Goal: Task Accomplishment & Management: Complete application form

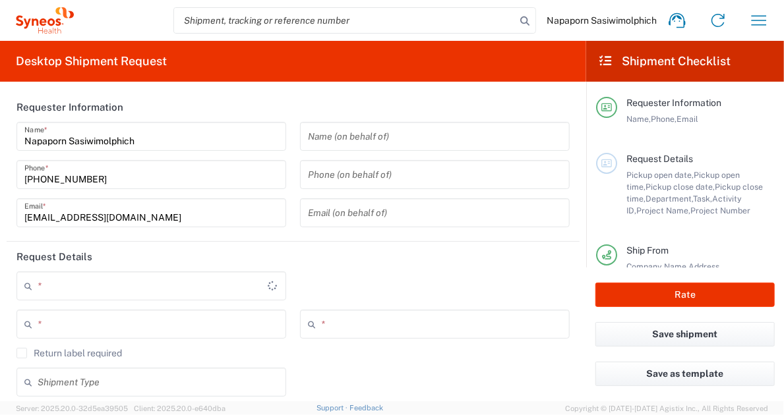
type input "3230"
type input "Thailand"
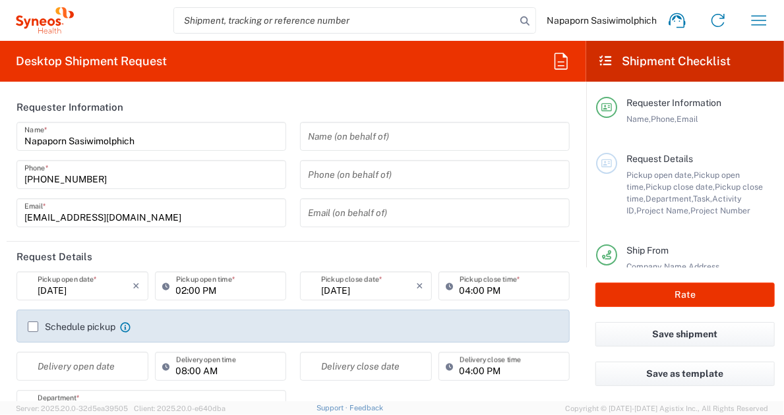
type input "Syneos Health (Thailand) Limit"
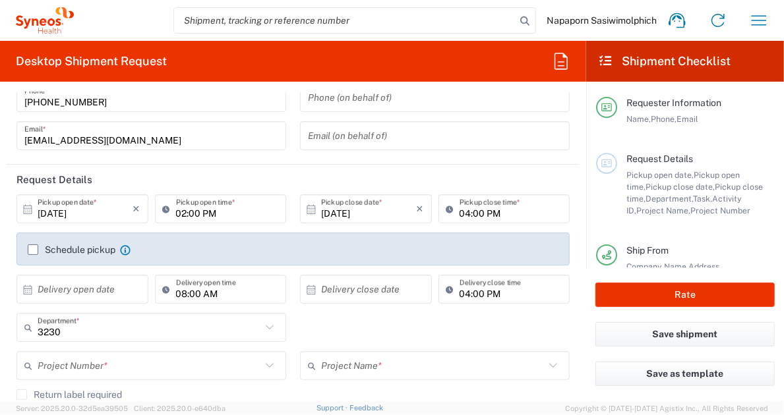
scroll to position [198, 0]
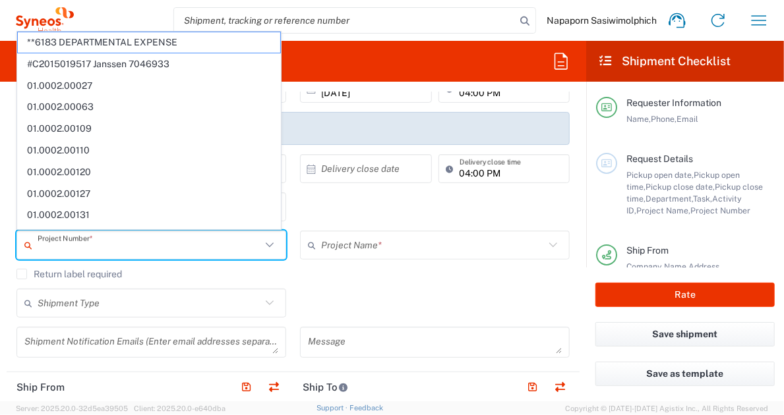
click at [108, 245] on input "text" at bounding box center [150, 245] width 224 height 23
paste input "7021468"
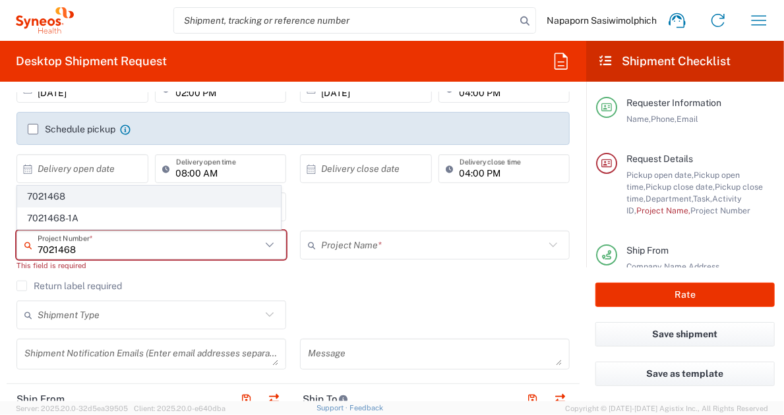
type input "7021468"
click at [139, 202] on span "7021468" at bounding box center [149, 197] width 262 height 20
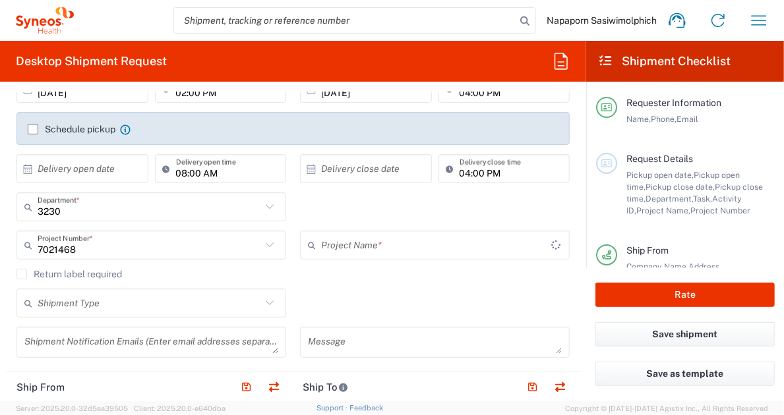
type input "GlaxoSmith 7021468"
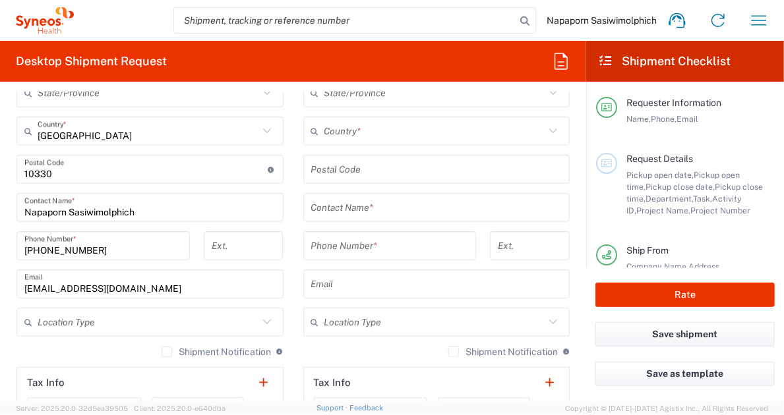
scroll to position [725, 0]
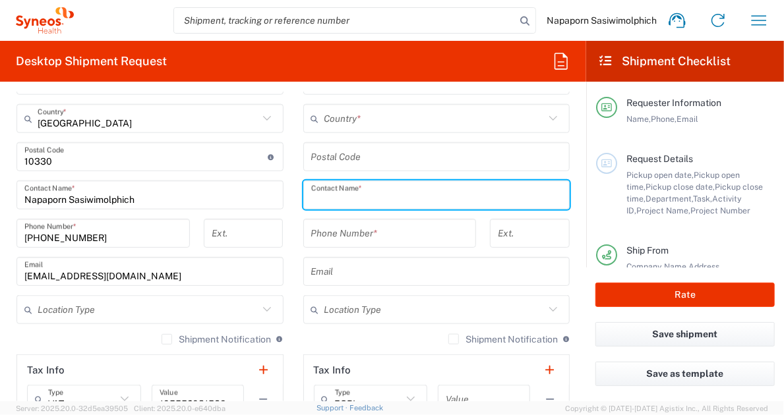
click at [380, 200] on input "text" at bounding box center [436, 195] width 251 height 23
paste input "Supannarangsri"
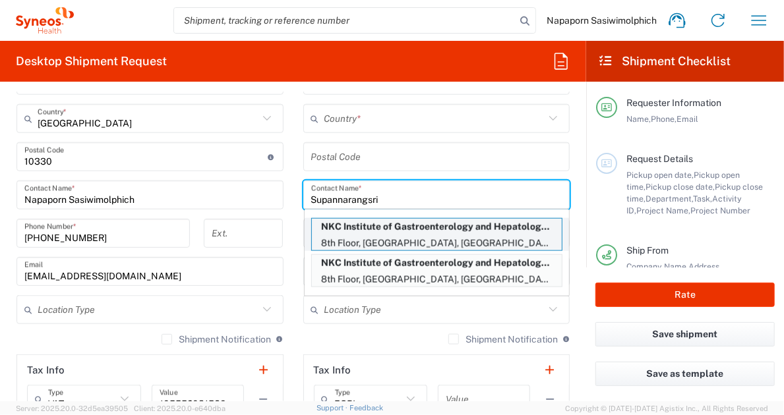
type input "Supannarangsri"
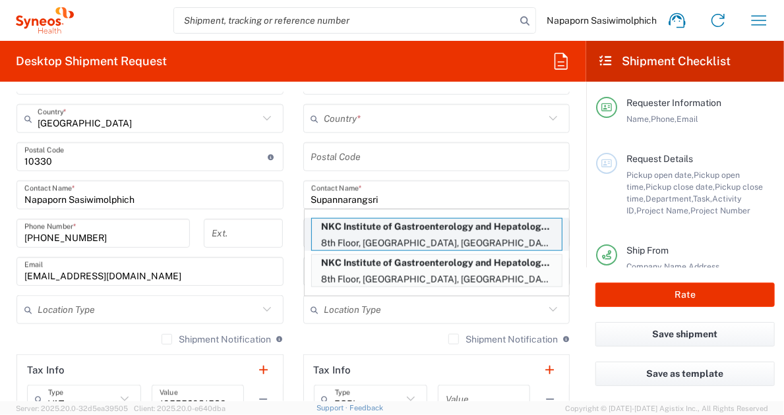
click at [423, 236] on p "8th Floor, Chalermprabaramee Building, Songklanagarind Hospital, Hatyai,, Songk…" at bounding box center [437, 243] width 250 height 16
type input "NKC Institute of Gastroenterology and Hepatology"
type input "8th Floor, Chalermprabaramee Building"
type input "Songklanagarind Hospital, Hatyai,"
type input "Songkhla"
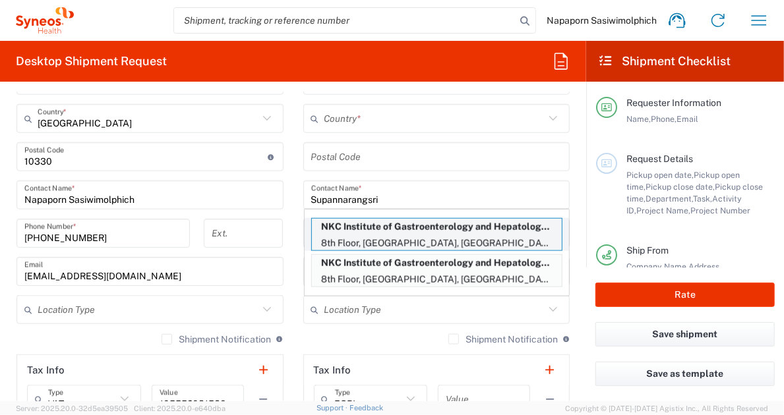
type input "Thailand"
type input "90110"
type input "Supannarangsri Pongpanich"
type input "+6699 3941495"
type input "supannarangsrip@gmail.com"
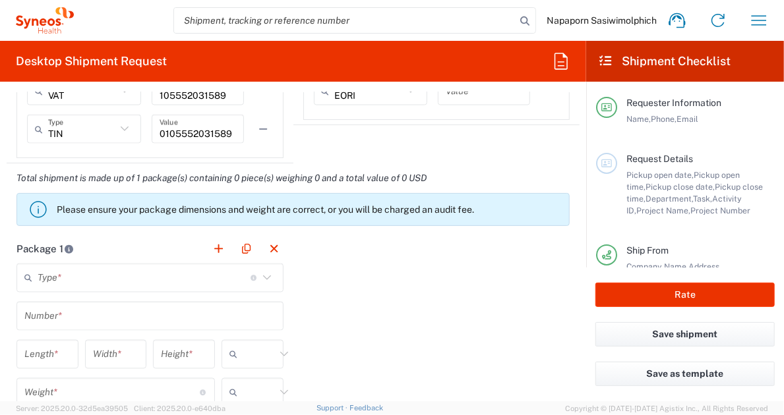
scroll to position [1055, 0]
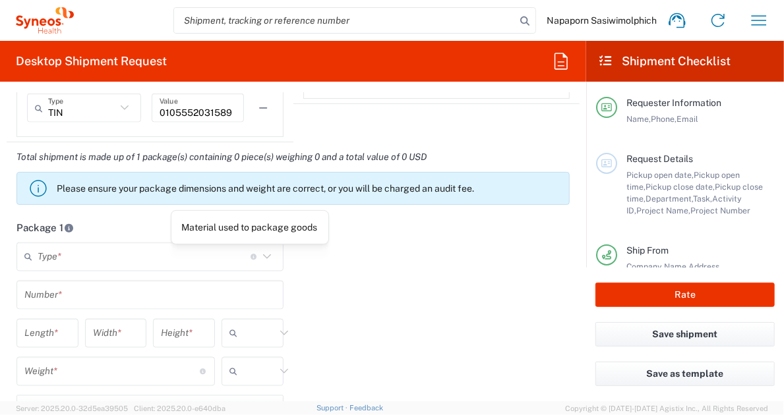
click at [258, 254] on icon at bounding box center [266, 257] width 17 height 17
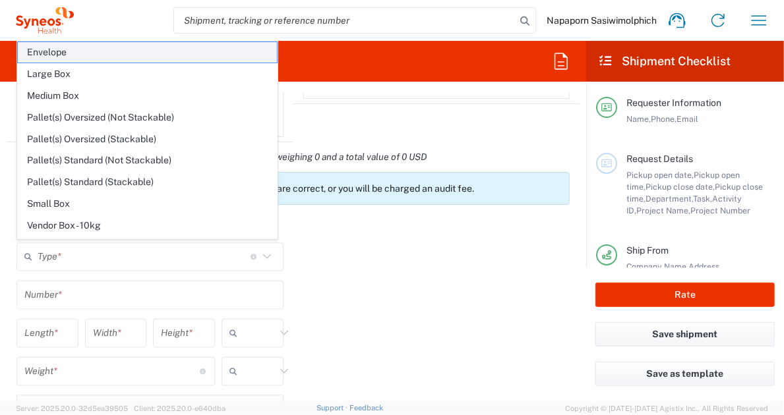
click at [138, 56] on span "Envelope" at bounding box center [147, 52] width 259 height 20
type input "Envelope"
type input "1"
type input "9.5"
type input "12.5"
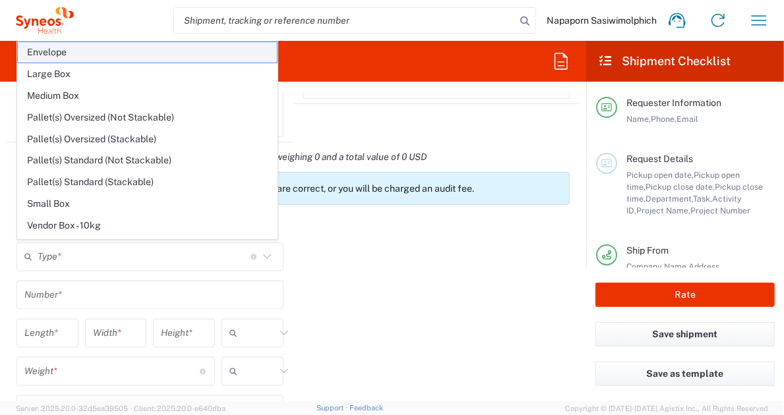
type input "0.25"
type input "in"
type input "0.45"
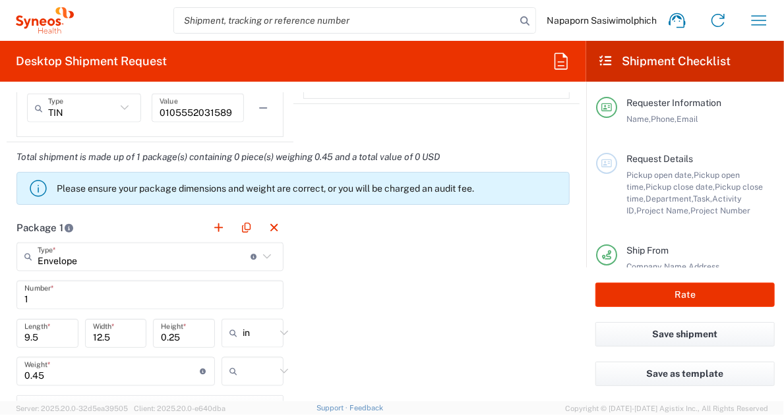
click at [284, 332] on icon at bounding box center [284, 333] width 17 height 17
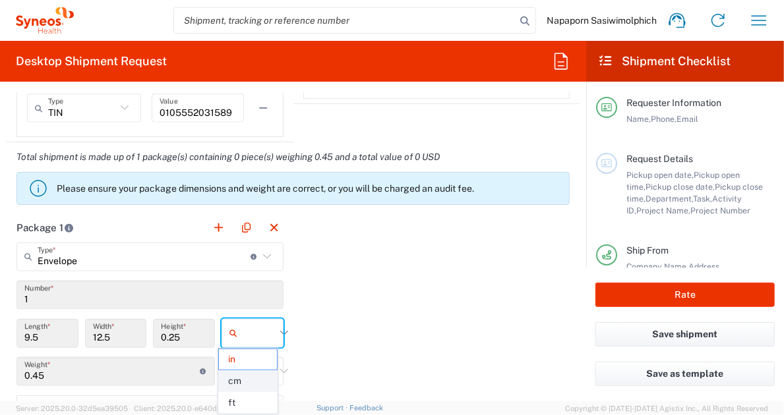
click at [258, 378] on span "cm" at bounding box center [248, 381] width 58 height 20
type input "24.13"
type input "31.75"
type input "0.64"
type input "cm"
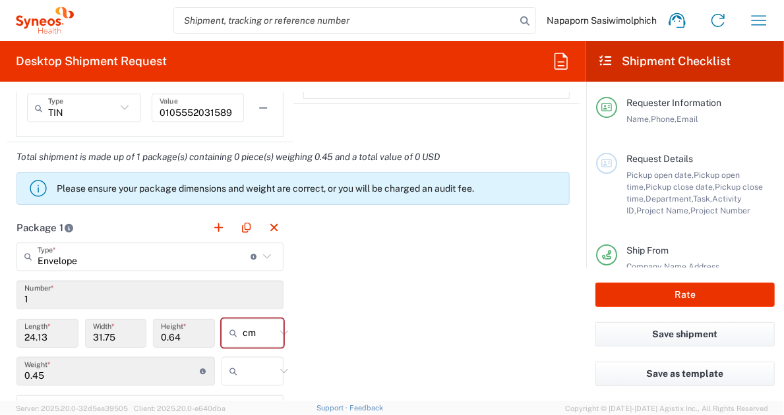
click at [280, 369] on icon at bounding box center [284, 371] width 8 height 5
click at [262, 323] on span "kgs" at bounding box center [248, 322] width 58 height 20
type input "kgs"
click at [345, 322] on div "Package 1 Envelope Type * Material used to package goods Envelope Large Box Med…" at bounding box center [293, 357] width 573 height 289
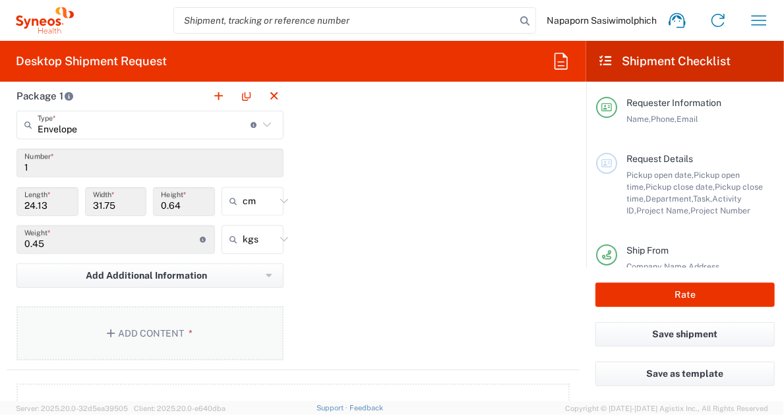
click at [234, 322] on button "Add Content *" at bounding box center [149, 334] width 267 height 54
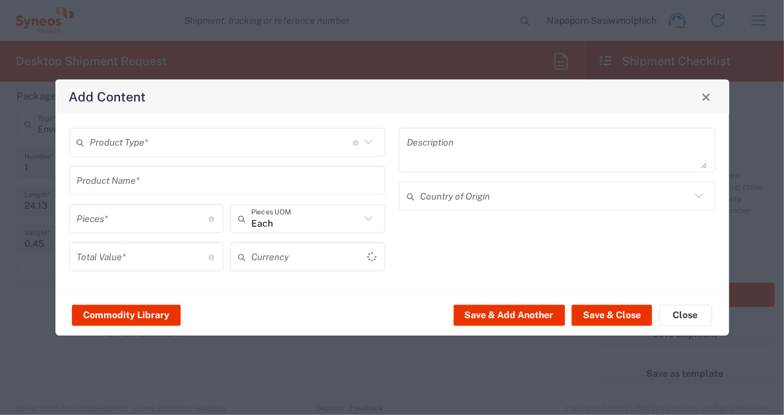
type input "US Dollar"
click at [368, 150] on icon at bounding box center [368, 142] width 17 height 17
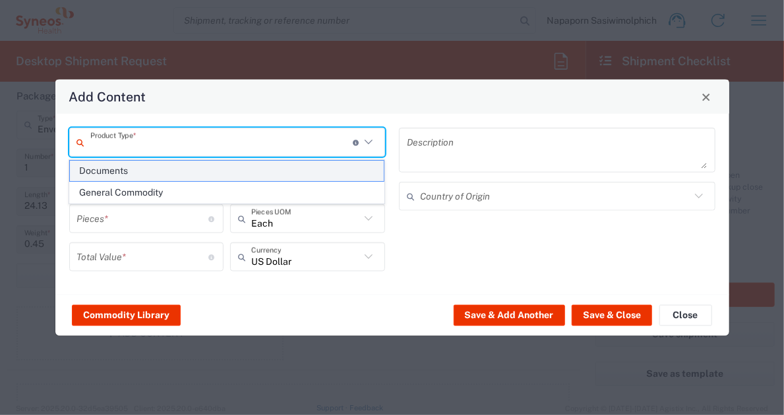
click at [332, 169] on span "Documents" at bounding box center [227, 171] width 314 height 20
type input "Documents"
type input "1"
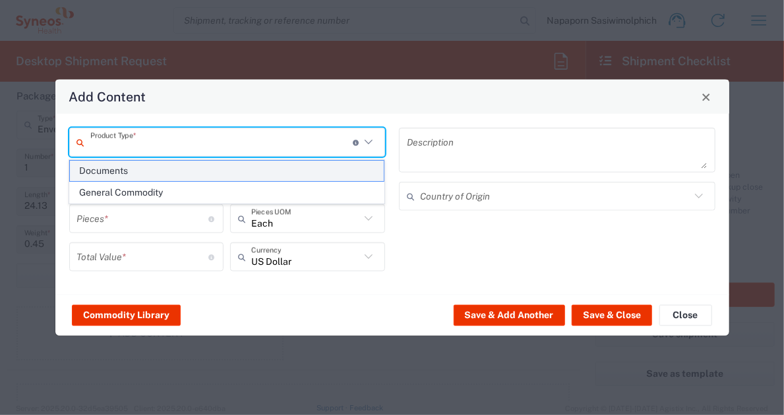
type textarea "Documents"
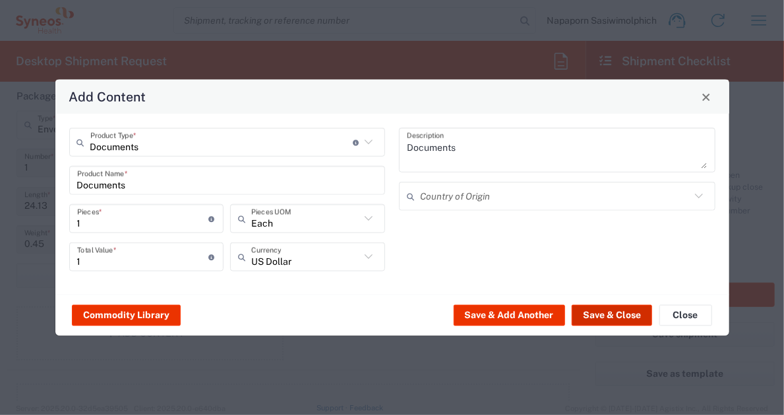
click at [608, 318] on button "Save & Close" at bounding box center [612, 315] width 80 height 21
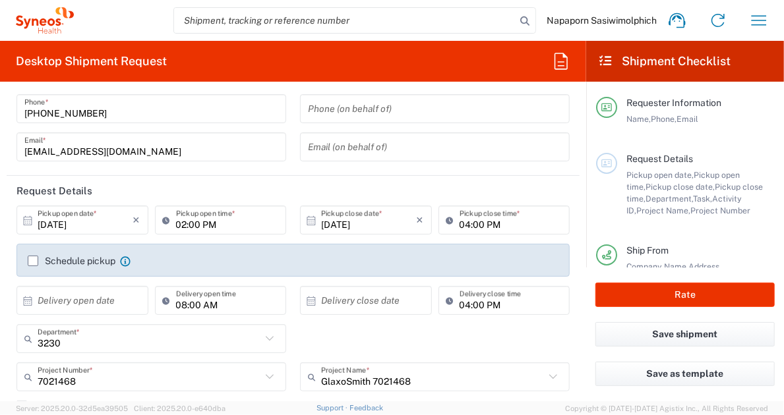
scroll to position [132, 0]
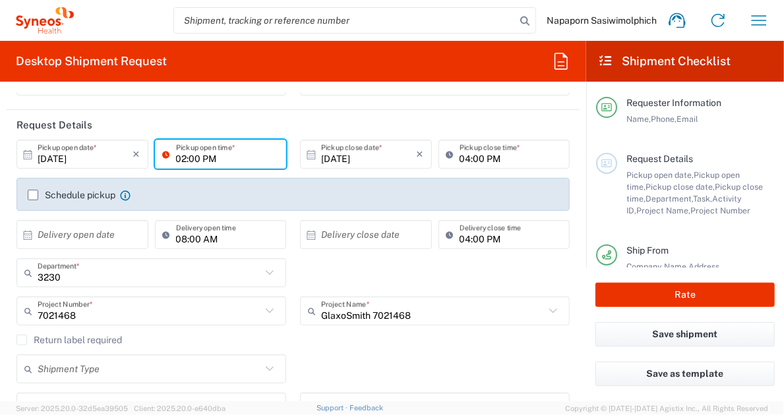
click at [177, 158] on input "02:00 PM" at bounding box center [227, 154] width 103 height 23
click at [180, 158] on input "02:00 PM" at bounding box center [227, 154] width 103 height 23
type input "03:10 PM"
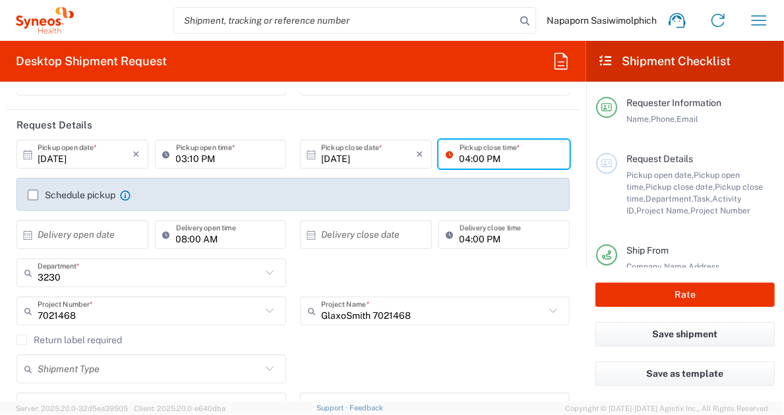
click at [460, 158] on input "04:00 PM" at bounding box center [511, 154] width 103 height 23
type input "05:10 PM"
click at [36, 195] on label "Schedule pickup" at bounding box center [72, 195] width 88 height 11
click at [33, 195] on input "Schedule pickup" at bounding box center [33, 195] width 0 height 0
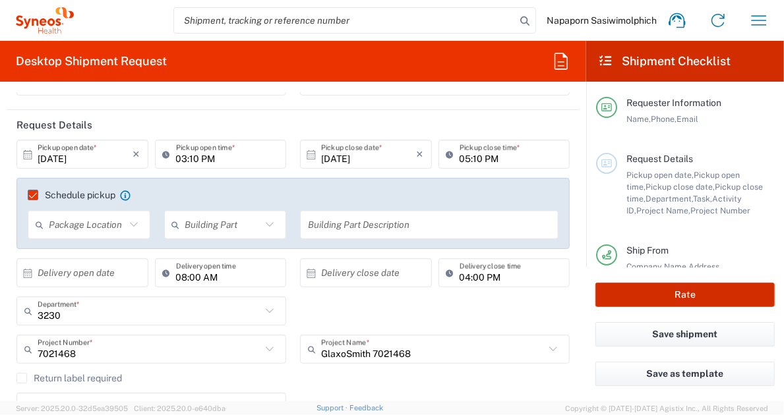
click at [674, 300] on button "Rate" at bounding box center [684, 295] width 179 height 24
type input "7021468"
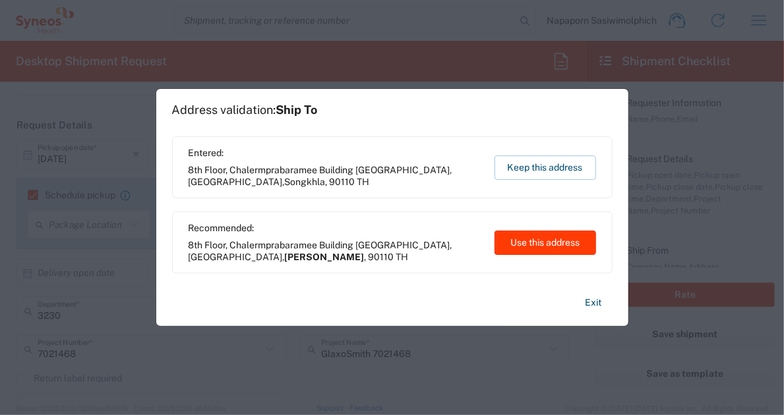
click at [553, 238] on button "Use this address" at bounding box center [545, 243] width 102 height 24
type input "Tambon Kho Hong"
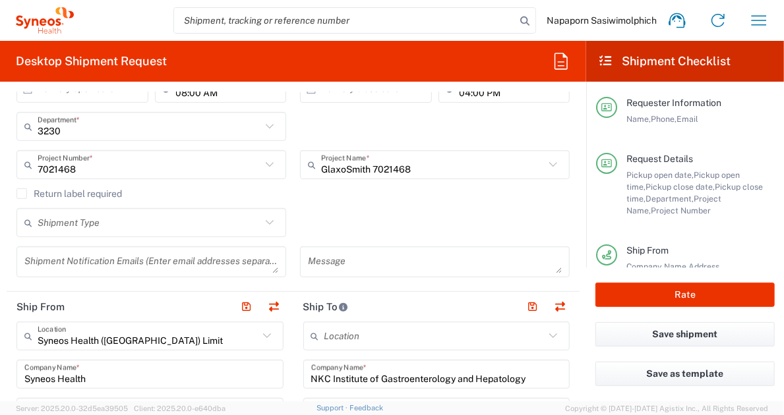
scroll to position [330, 0]
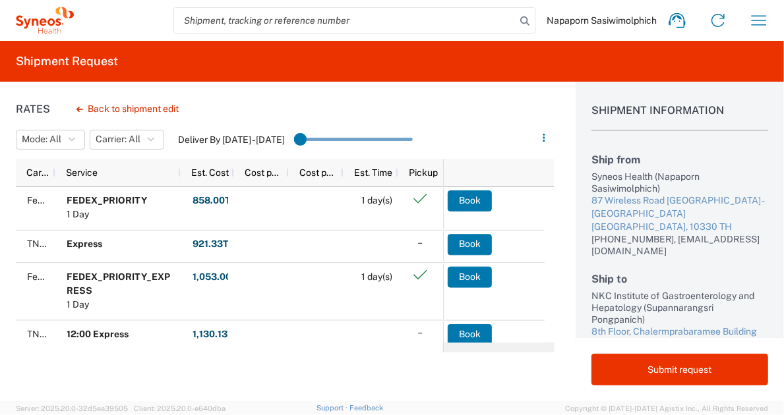
click at [570, 254] on div "Rates Back to shipment edit Mode: All All SMAL Carrier: All All FedEx Express T…" at bounding box center [392, 242] width 784 height 320
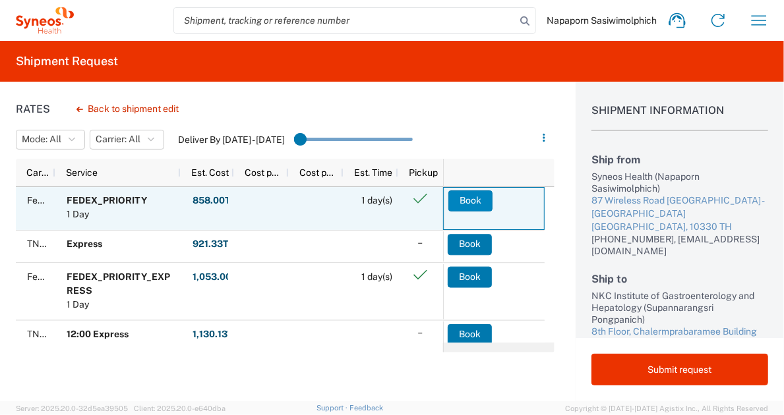
click at [476, 201] on button "Book" at bounding box center [470, 201] width 44 height 21
